Goal: Information Seeking & Learning: Learn about a topic

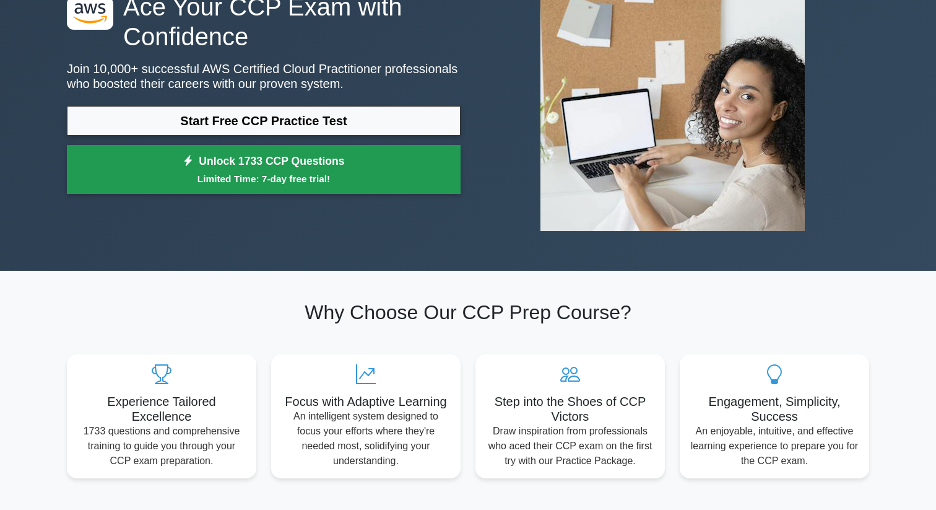
scroll to position [120, 0]
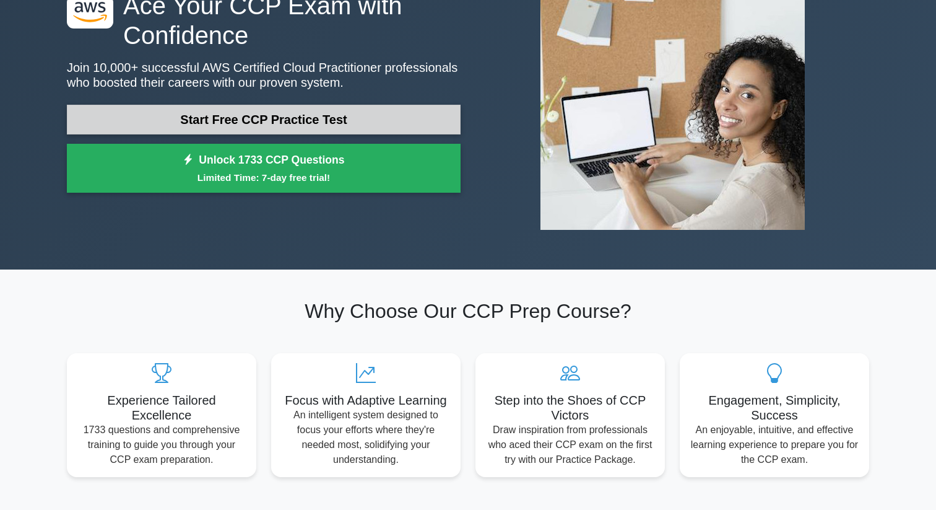
click at [303, 108] on link "Start Free CCP Practice Test" at bounding box center [264, 120] width 394 height 30
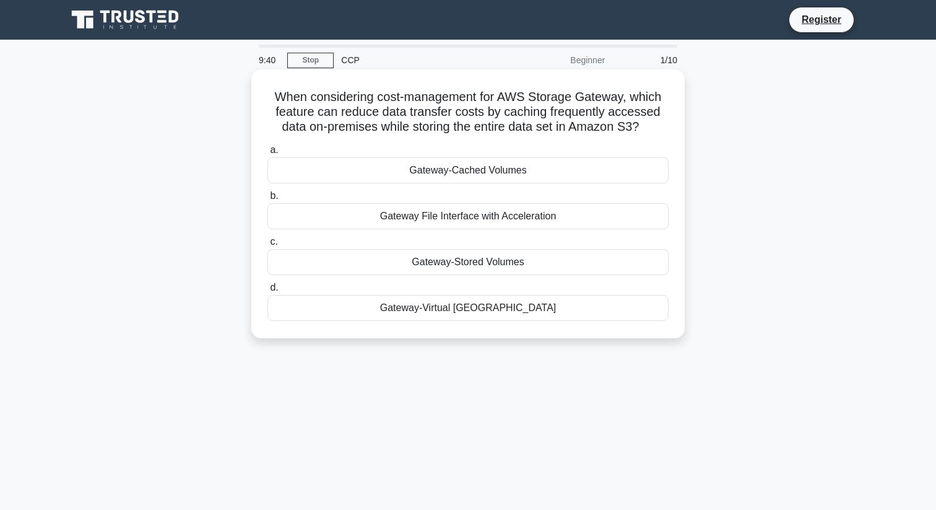
click at [458, 219] on div "Gateway File Interface with Acceleration" at bounding box center [467, 216] width 401 height 26
click at [267, 200] on input "b. Gateway File Interface with Acceleration" at bounding box center [267, 196] width 0 height 8
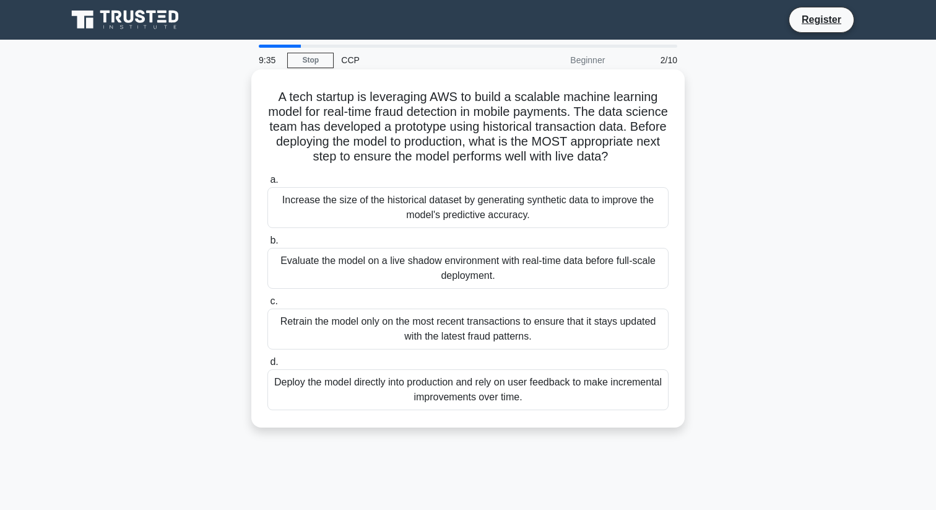
click at [493, 395] on div "Deploy the model directly into production and rely on user feedback to make inc…" at bounding box center [467, 389] width 401 height 41
click at [267, 366] on input "d. Deploy the model directly into production and rely on user feedback to make …" at bounding box center [267, 362] width 0 height 8
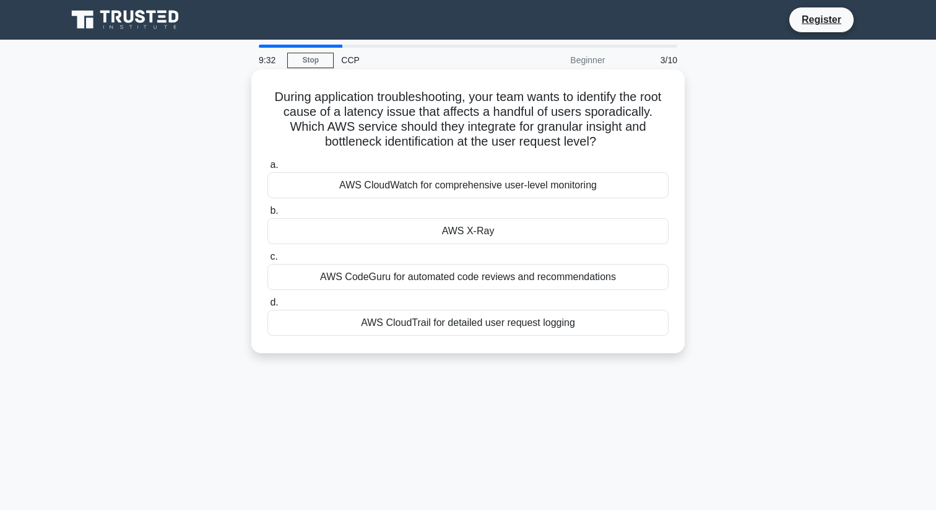
click at [452, 184] on div "AWS CloudWatch for comprehensive user-level monitoring" at bounding box center [467, 185] width 401 height 26
click at [267, 169] on input "a. AWS CloudWatch for comprehensive user-level monitoring" at bounding box center [267, 165] width 0 height 8
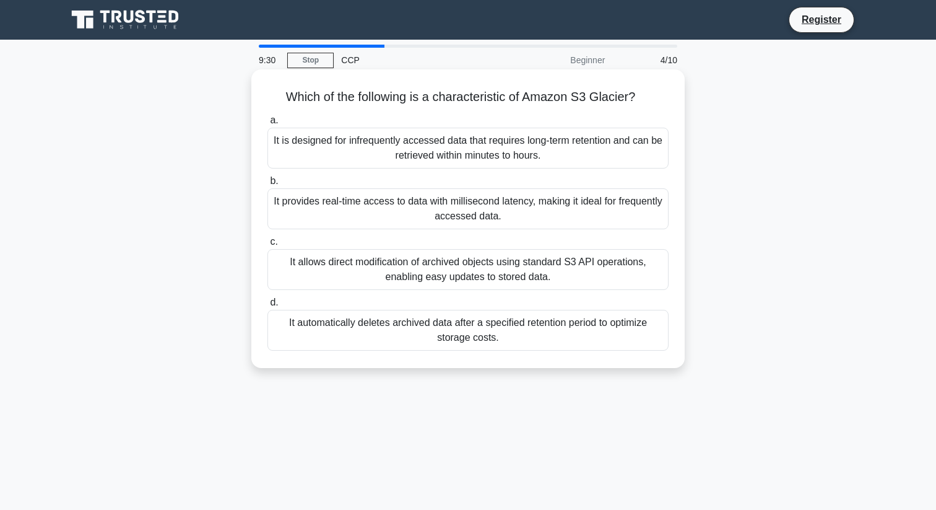
click at [457, 197] on div "It provides real-time access to data with millisecond latency, making it ideal …" at bounding box center [467, 208] width 401 height 41
click at [267, 185] on input "b. It provides real-time access to data with millisecond latency, making it ide…" at bounding box center [267, 181] width 0 height 8
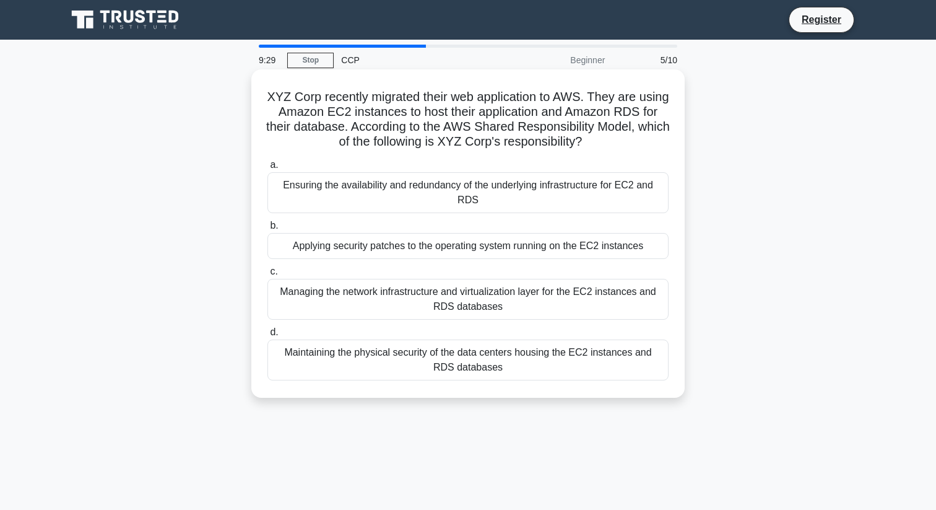
click at [461, 246] on div "Applying security patches to the operating system running on the EC2 instances" at bounding box center [467, 246] width 401 height 26
click at [267, 230] on input "b. Applying security patches to the operating system running on the EC2 instanc…" at bounding box center [267, 226] width 0 height 8
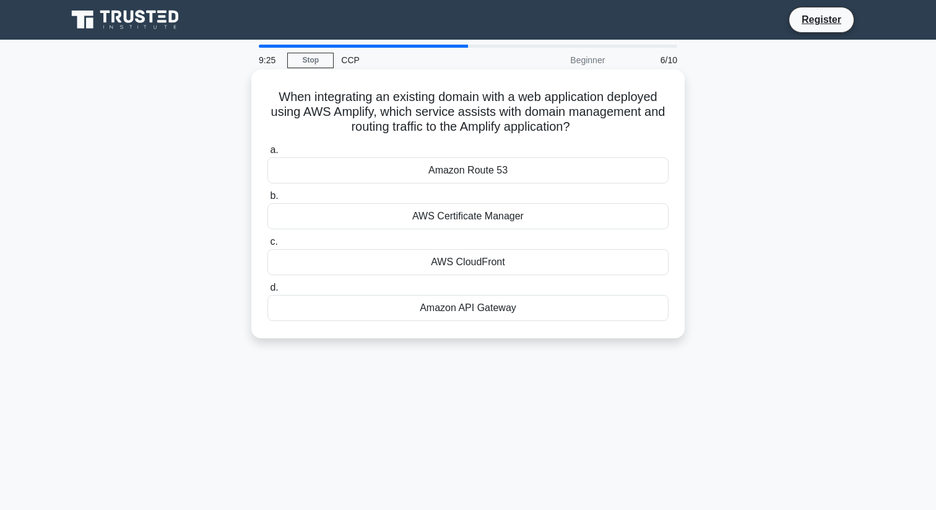
click at [490, 308] on div "Amazon API Gateway" at bounding box center [467, 308] width 401 height 26
click at [267, 292] on input "d. Amazon API Gateway" at bounding box center [267, 288] width 0 height 8
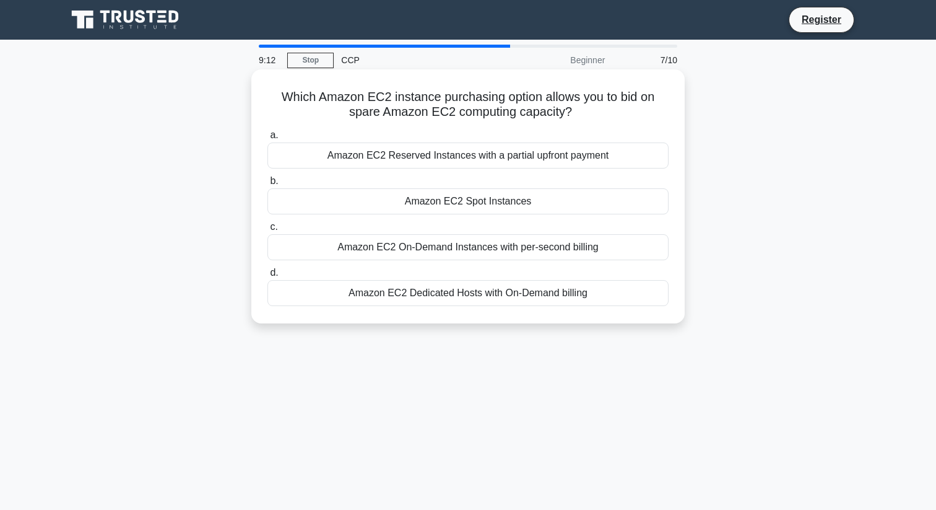
click at [512, 157] on div "Amazon EC2 Reserved Instances with a partial upfront payment" at bounding box center [467, 155] width 401 height 26
click at [267, 139] on input "a. Amazon EC2 Reserved Instances with a partial upfront payment" at bounding box center [267, 135] width 0 height 8
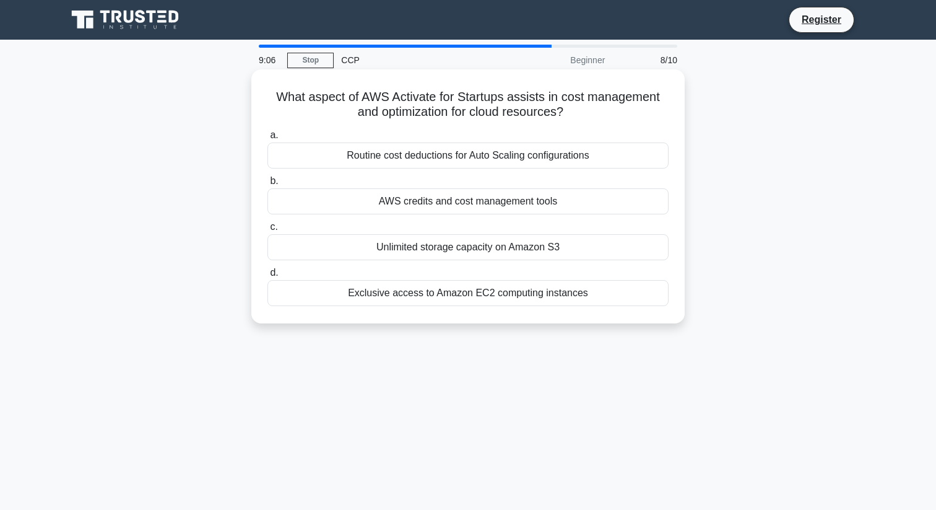
click at [514, 199] on div "AWS credits and cost management tools" at bounding box center [467, 201] width 401 height 26
click at [267, 185] on input "b. AWS credits and cost management tools" at bounding box center [267, 181] width 0 height 8
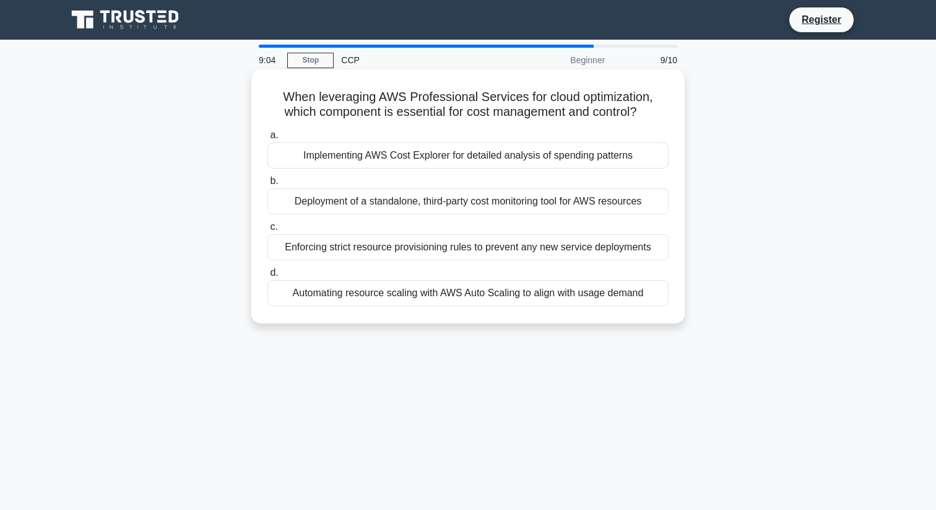
click at [514, 199] on div "Deployment of a standalone, third-party cost monitoring tool for AWS resources" at bounding box center [467, 201] width 401 height 26
click at [267, 185] on input "b. Deployment of a standalone, third-party cost monitoring tool for AWS resourc…" at bounding box center [267, 181] width 0 height 8
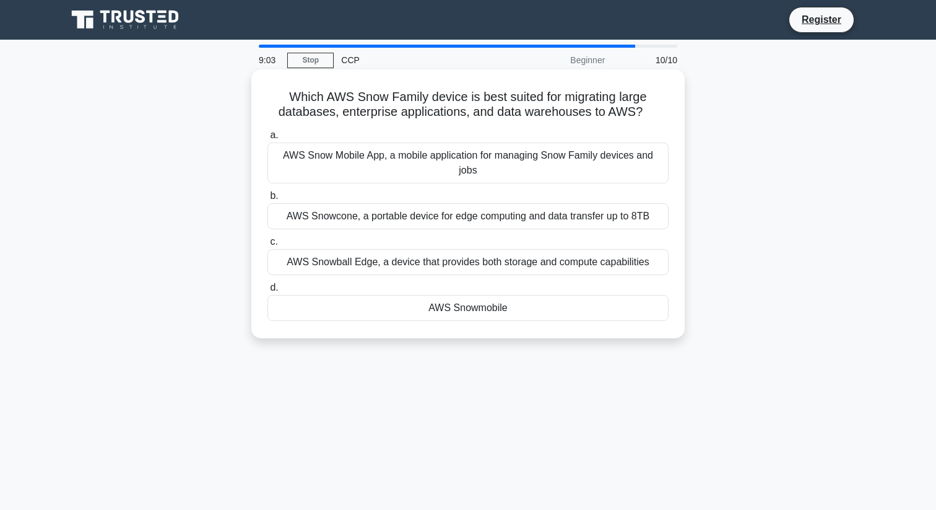
click at [523, 259] on div "AWS Snowball Edge, a device that provides both storage and compute capabilities" at bounding box center [467, 262] width 401 height 26
click at [267, 246] on input "c. AWS Snowball Edge, a device that provides both storage and compute capabilit…" at bounding box center [267, 242] width 0 height 8
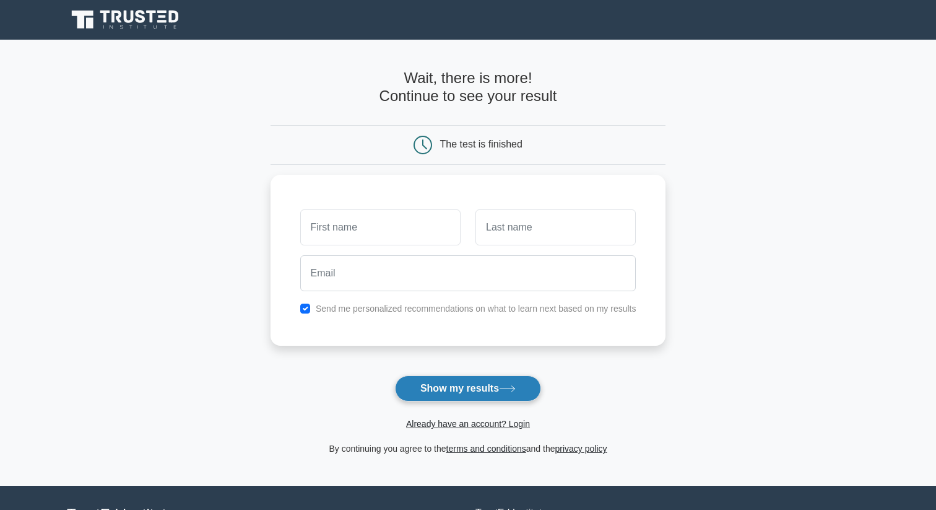
click at [498, 385] on button "Show my results" at bounding box center [468, 388] width 146 height 26
click at [244, 254] on main "Wait, there is more! Continue to see your result The test is finished and the" at bounding box center [468, 263] width 936 height 446
